Goal: Navigation & Orientation: Find specific page/section

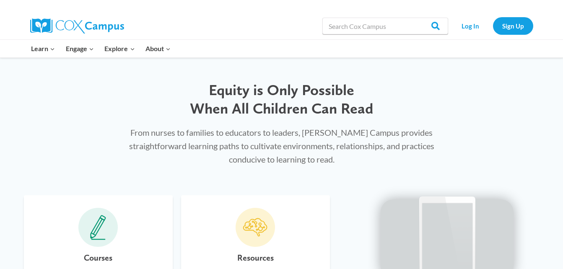
scroll to position [210, 0]
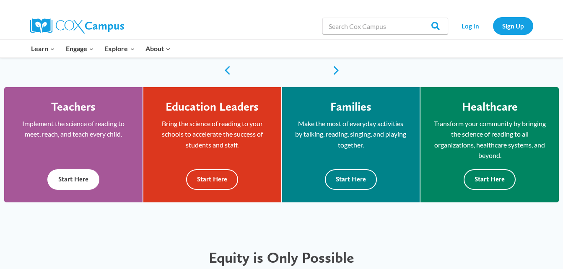
click at [82, 178] on button "Start Here" at bounding box center [73, 179] width 52 height 21
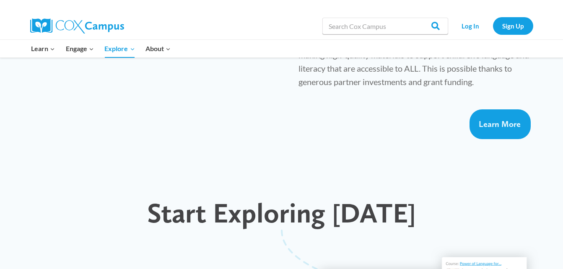
scroll to position [671, 0]
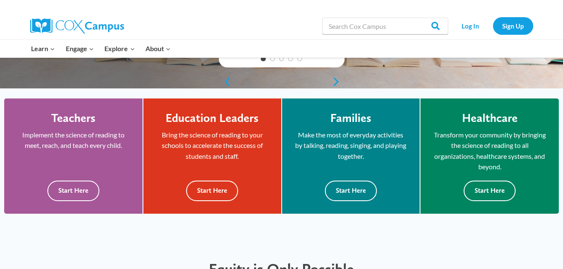
scroll to position [210, 0]
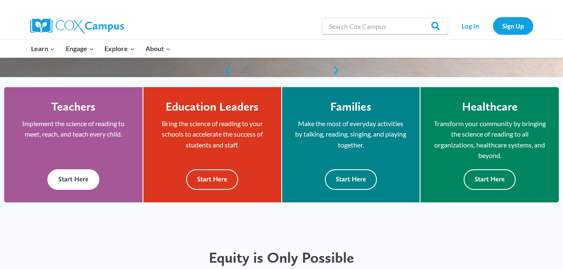
click at [78, 182] on button "Start Here" at bounding box center [73, 179] width 52 height 21
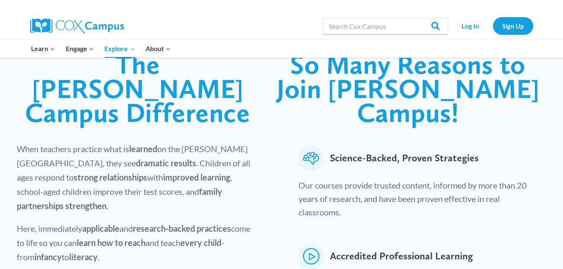
scroll to position [84, 0]
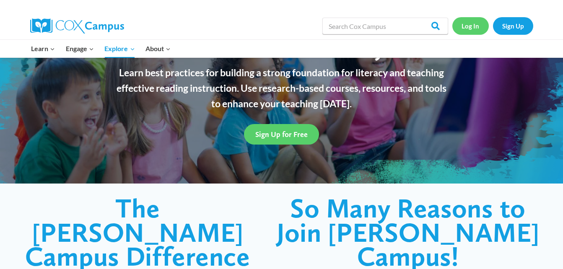
click at [469, 26] on link "Log In" at bounding box center [470, 25] width 36 height 17
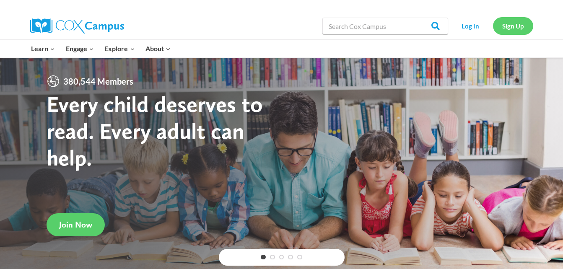
click at [517, 29] on link "Sign Up" at bounding box center [513, 25] width 40 height 17
